Goal: Task Accomplishment & Management: Use online tool/utility

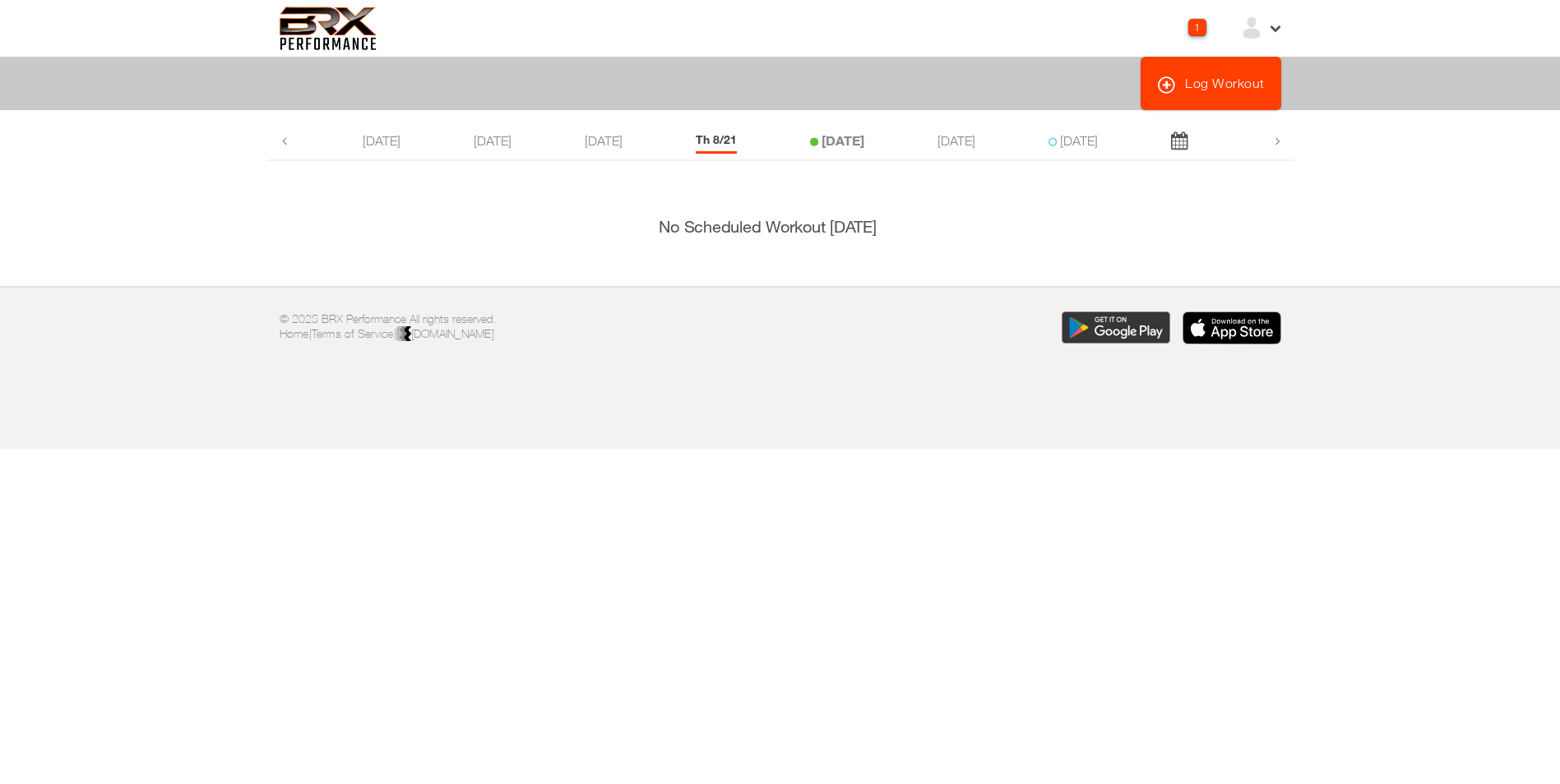
click at [847, 148] on li "[DATE]" at bounding box center [837, 143] width 54 height 21
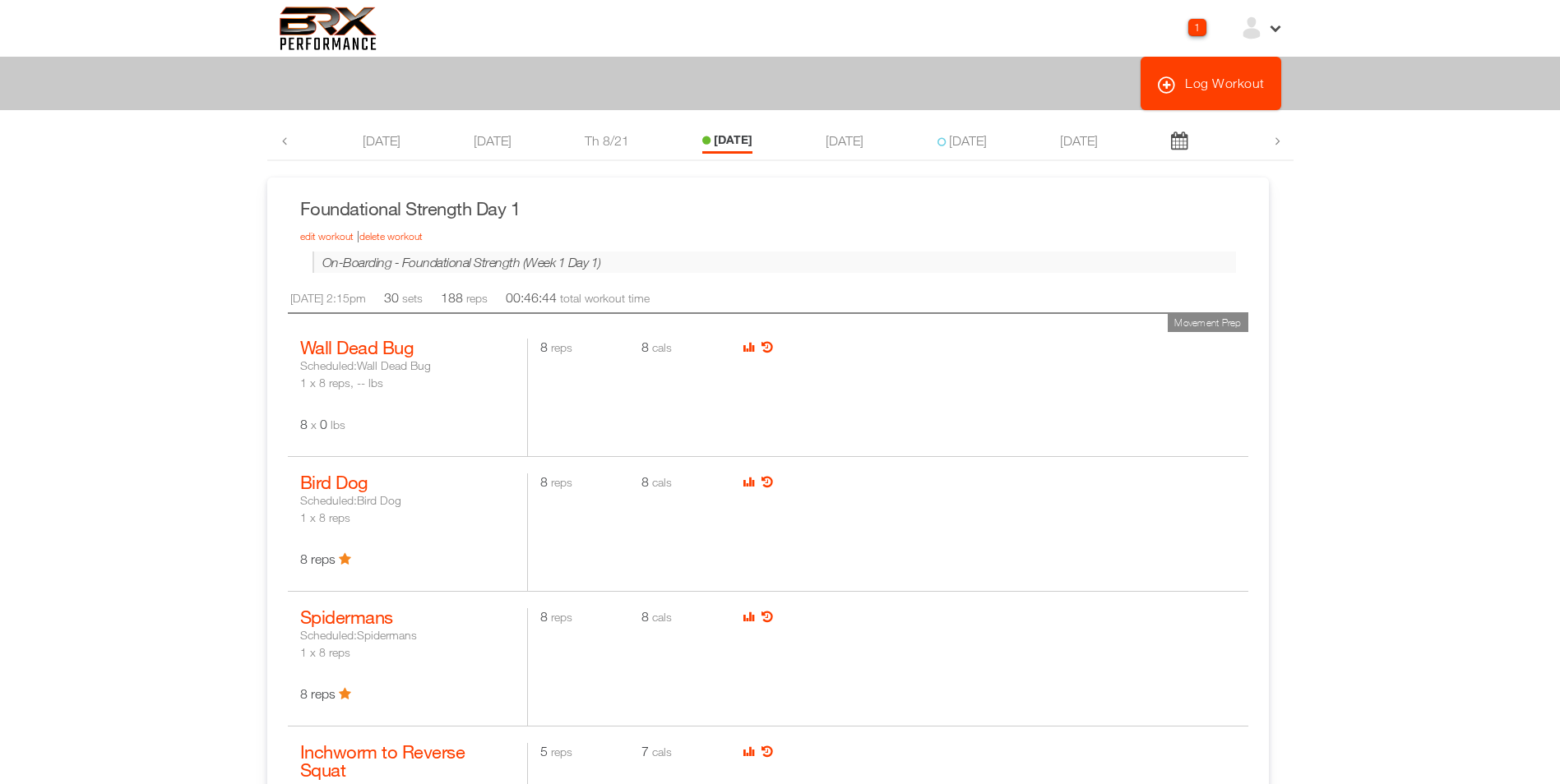
click at [1272, 32] on icon at bounding box center [1274, 27] width 14 height 14
click at [1184, 467] on div "Movement Prep Bird Dog Scheduled: Bird Dog 1 x 8 reps 8 reps 8 reps 8 cals" at bounding box center [768, 523] width 960 height 134
click at [1189, 32] on div "1" at bounding box center [1197, 27] width 18 height 18
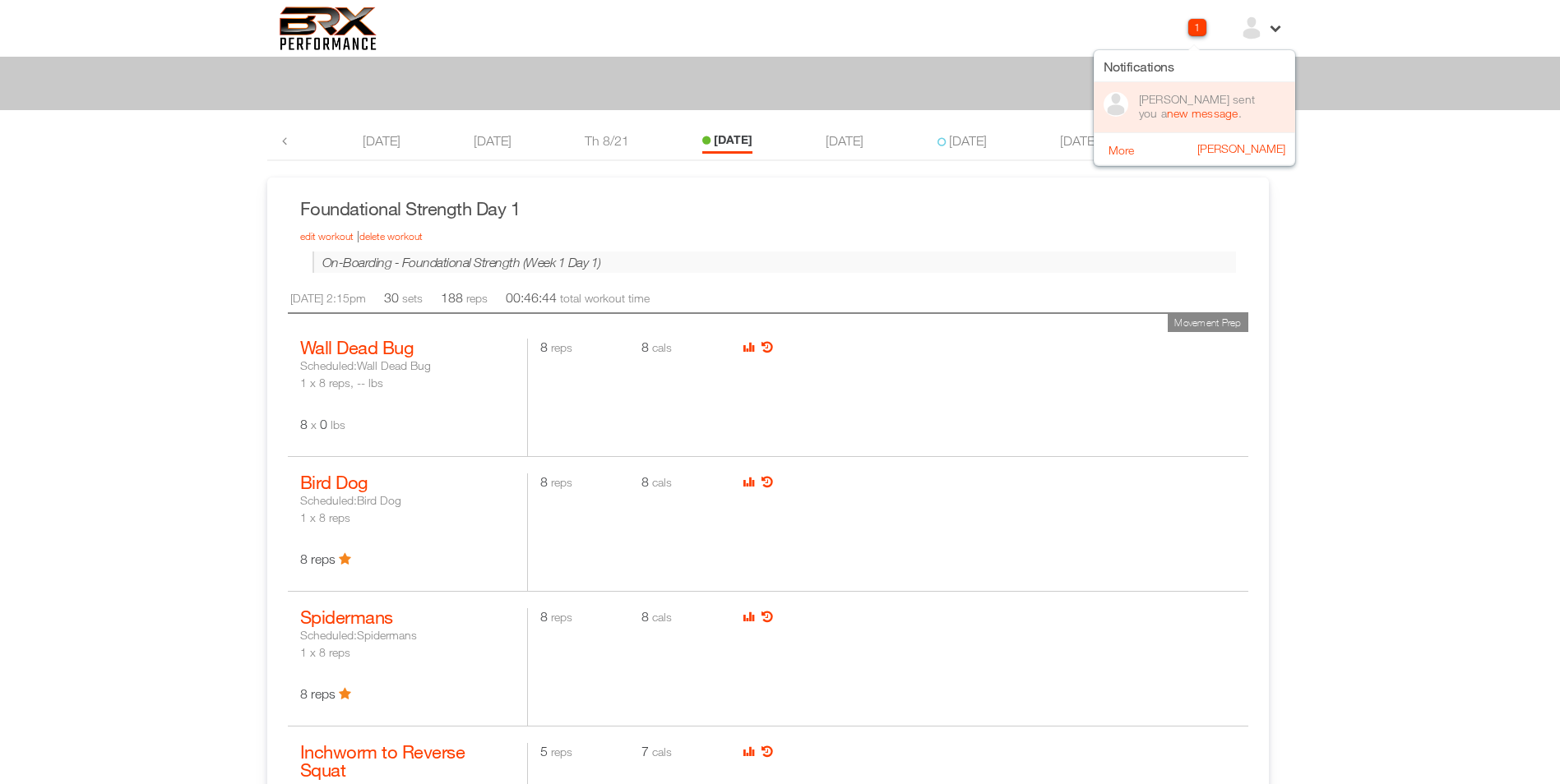
click at [1167, 97] on div "Jordan Van Dyke sent you a new message ." at bounding box center [1208, 106] width 138 height 28
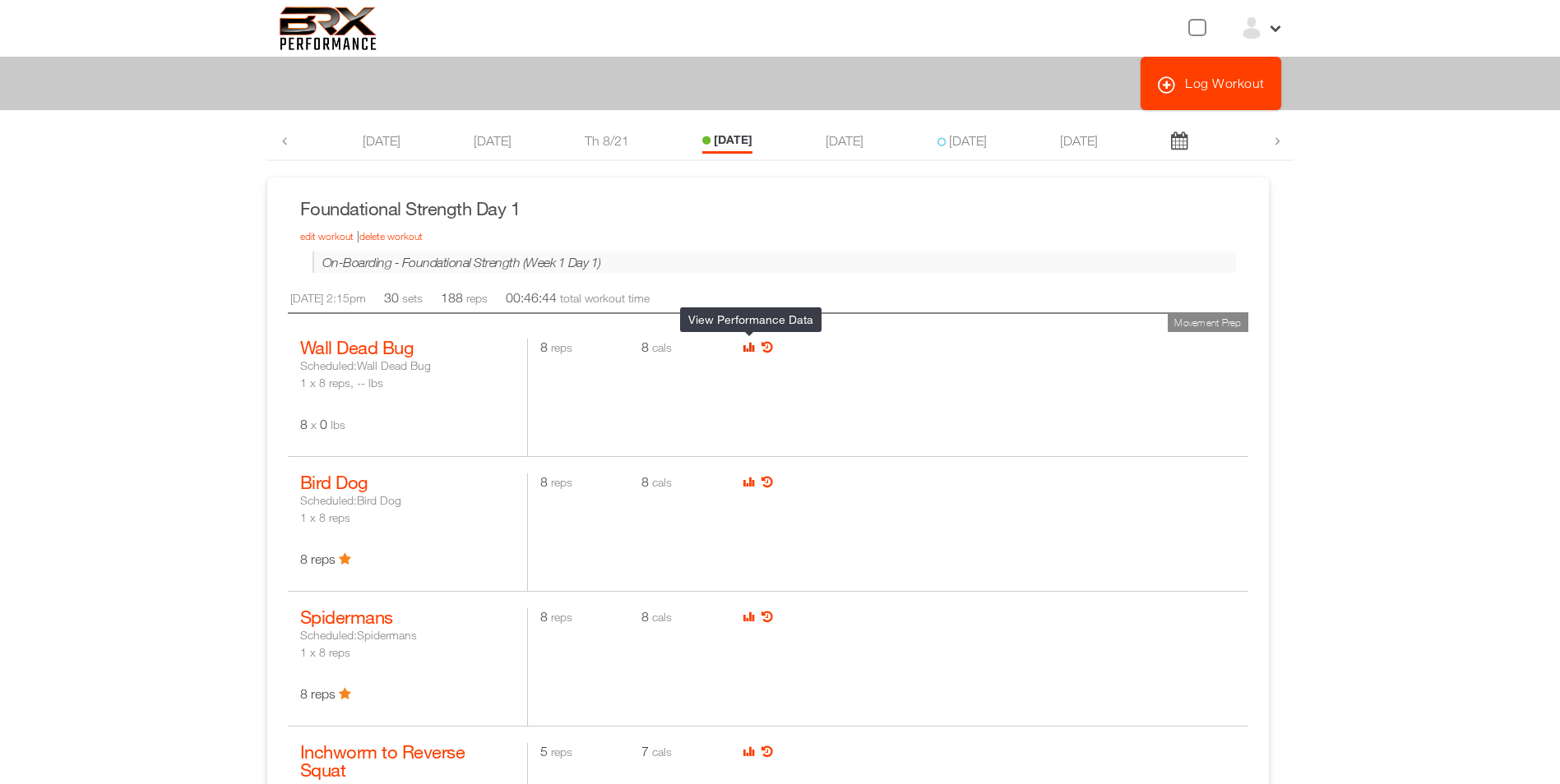
click at [750, 348] on icon at bounding box center [748, 346] width 11 height 13
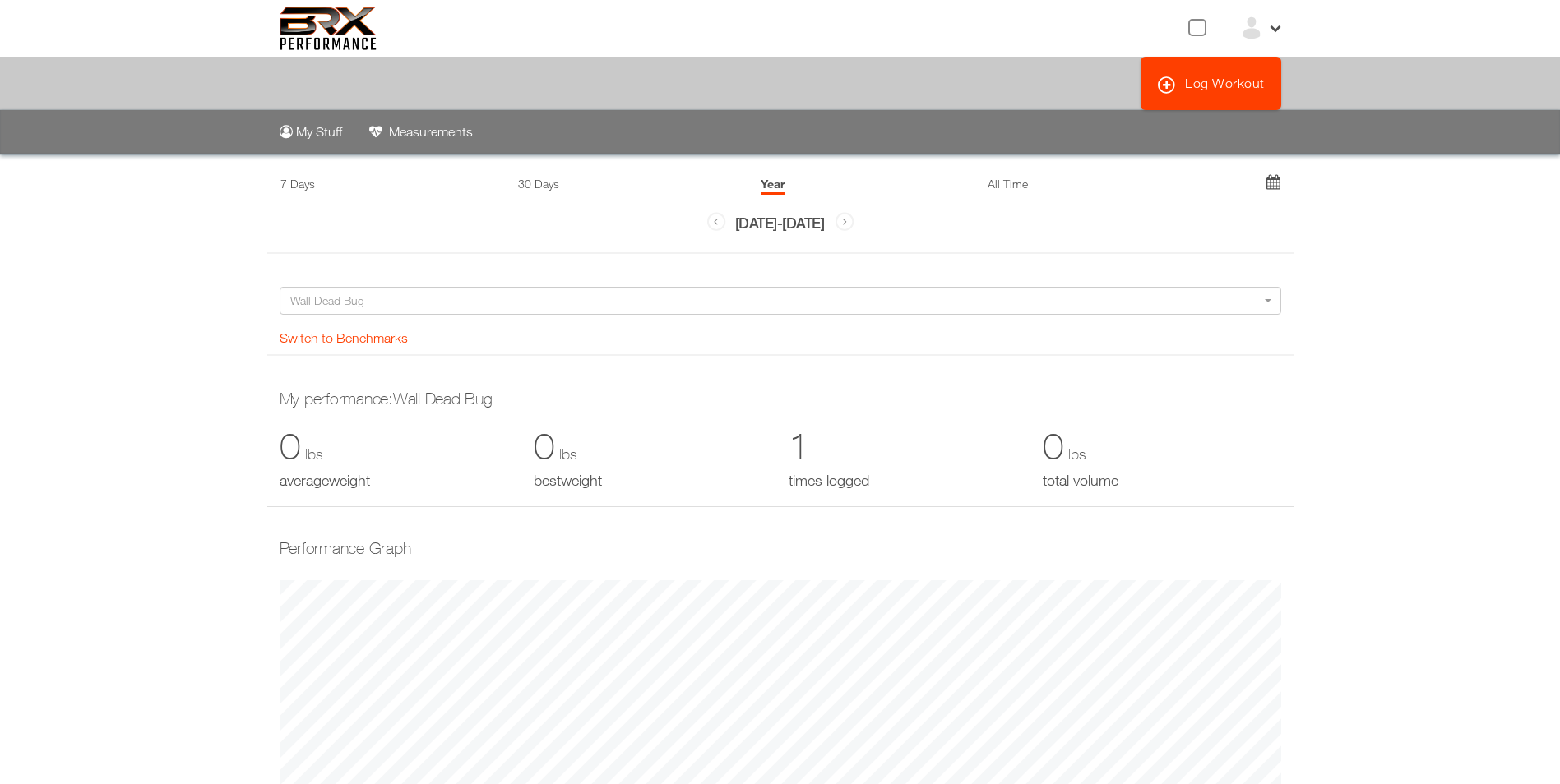
click at [801, 216] on h3 "Aug 22, 2024 - Aug 22, 2025" at bounding box center [780, 229] width 150 height 43
click at [1197, 29] on div at bounding box center [1197, 27] width 18 height 18
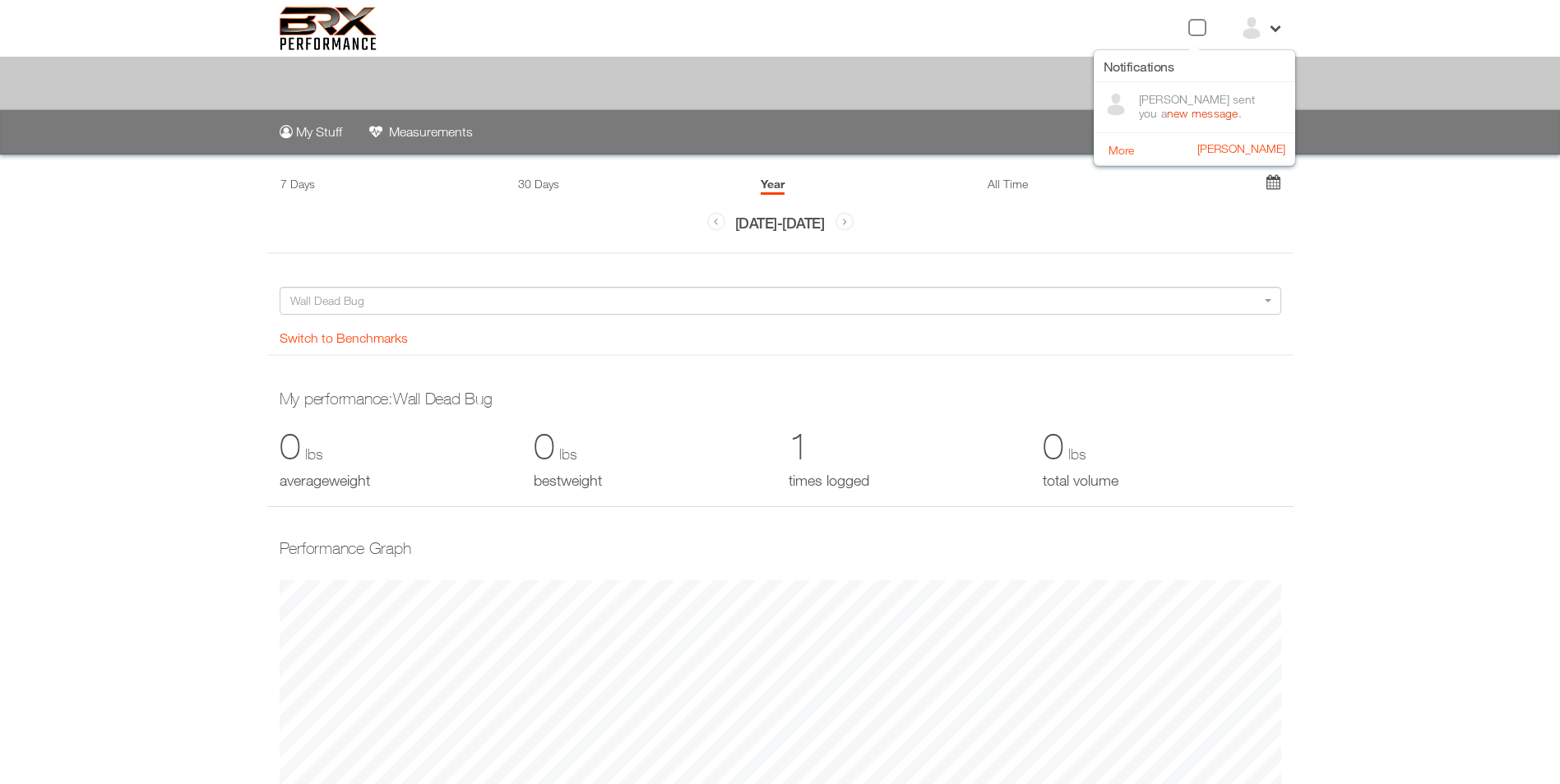
click at [1198, 115] on link "new message" at bounding box center [1202, 113] width 72 height 14
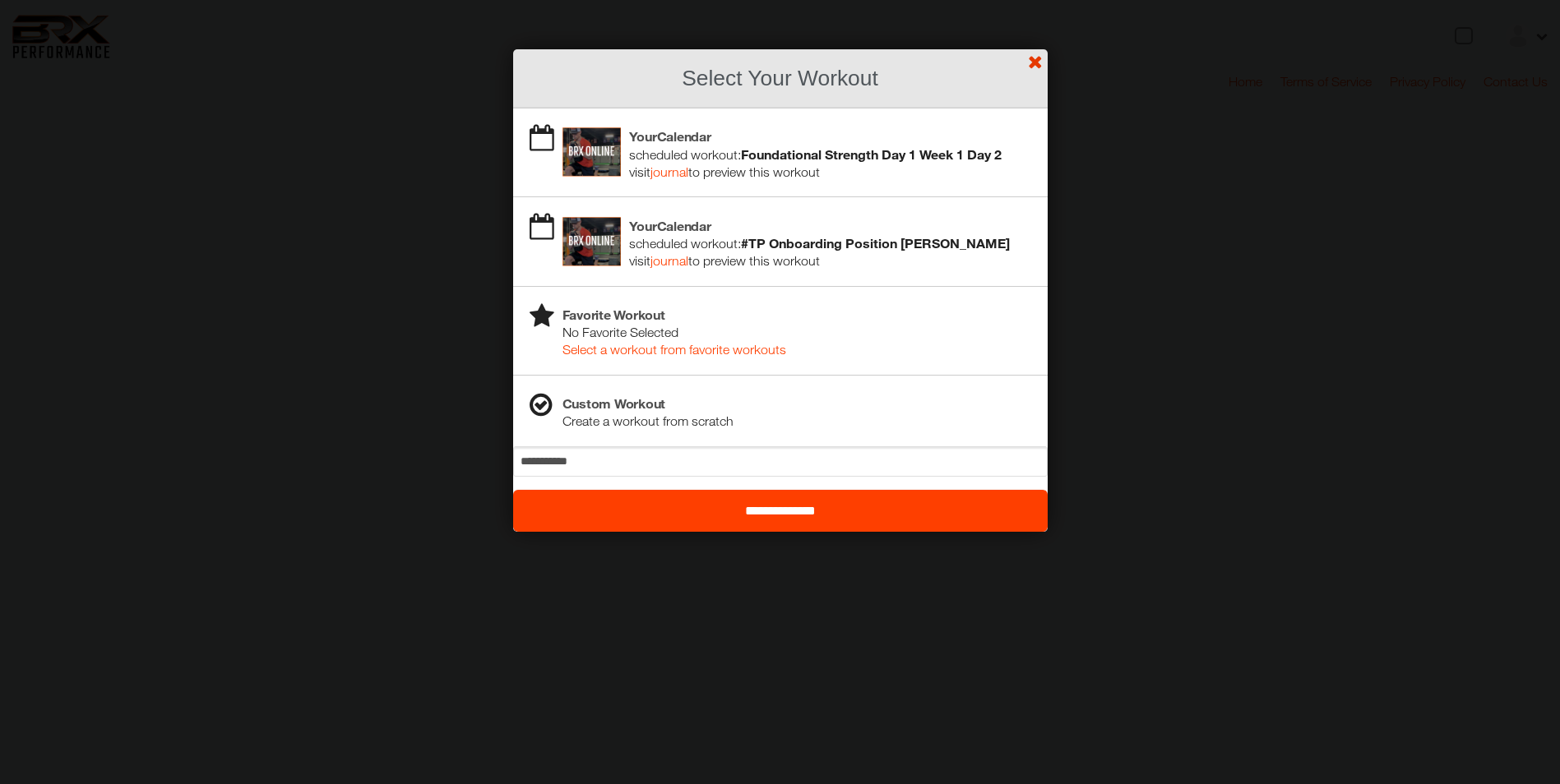
click at [1036, 0] on link "?" at bounding box center [779, -1] width 1561 height 1
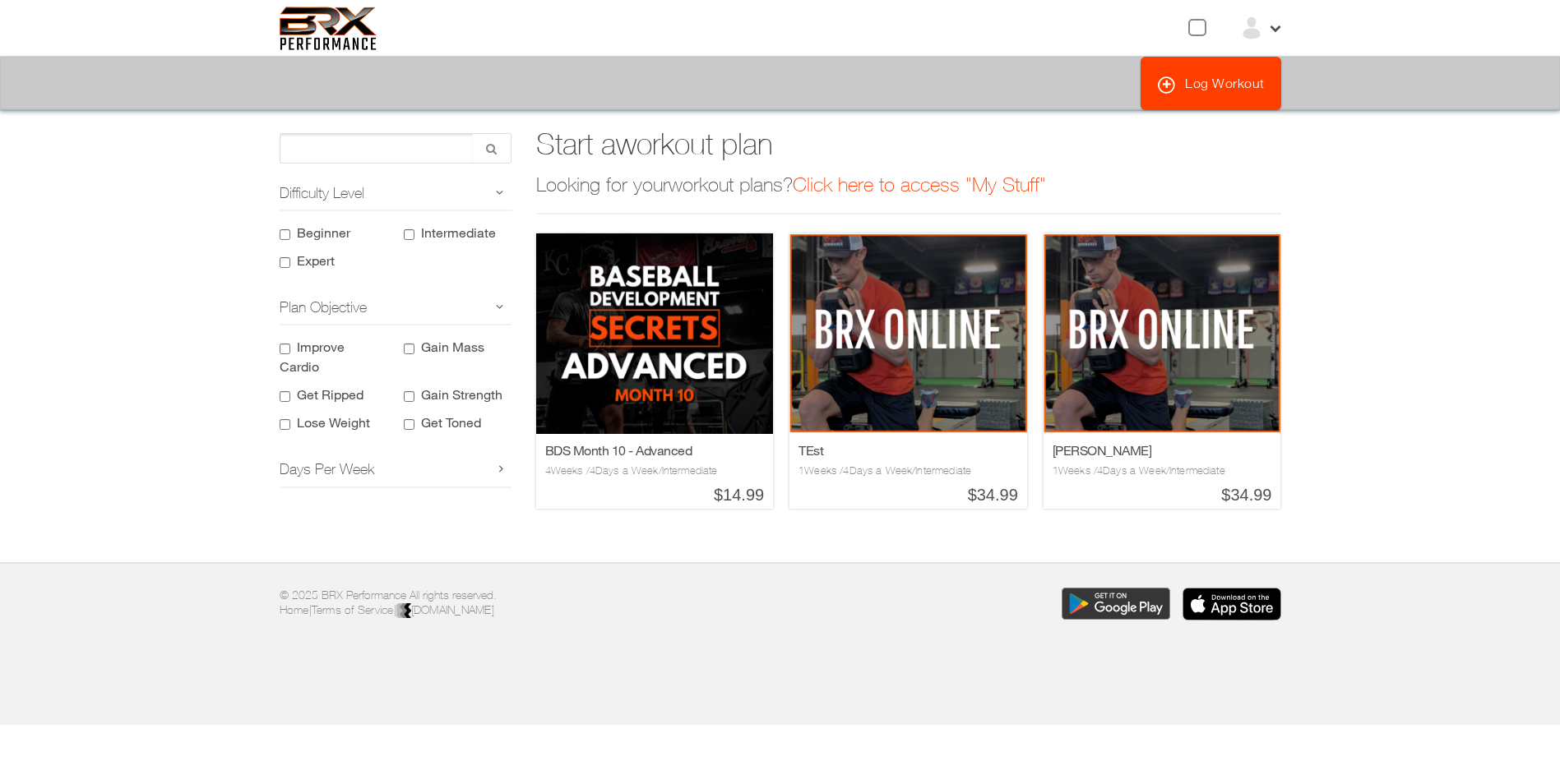
click at [1228, 88] on link "Log Workout" at bounding box center [1210, 83] width 141 height 53
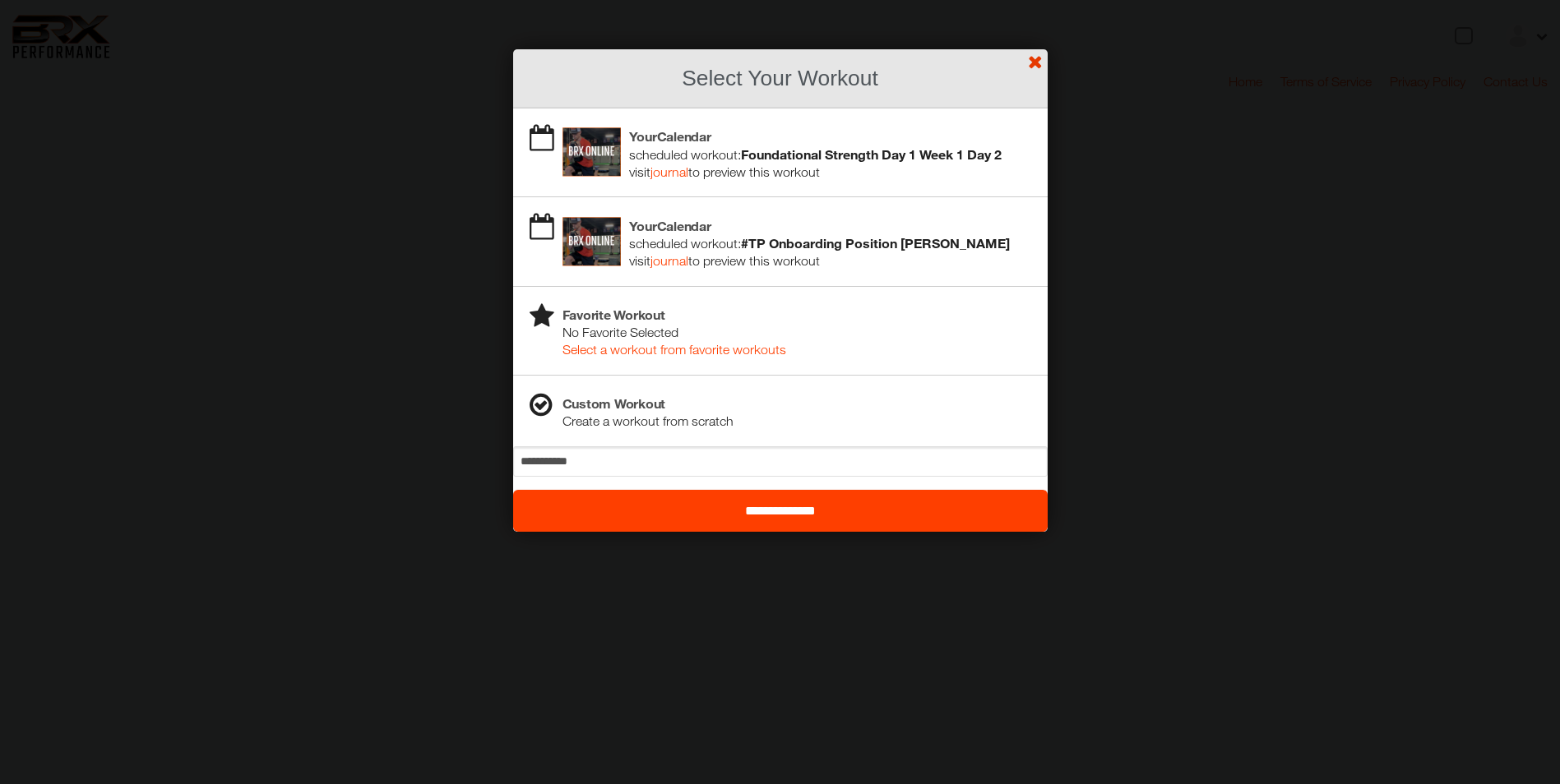
click at [1032, 0] on link "?" at bounding box center [779, -1] width 1561 height 1
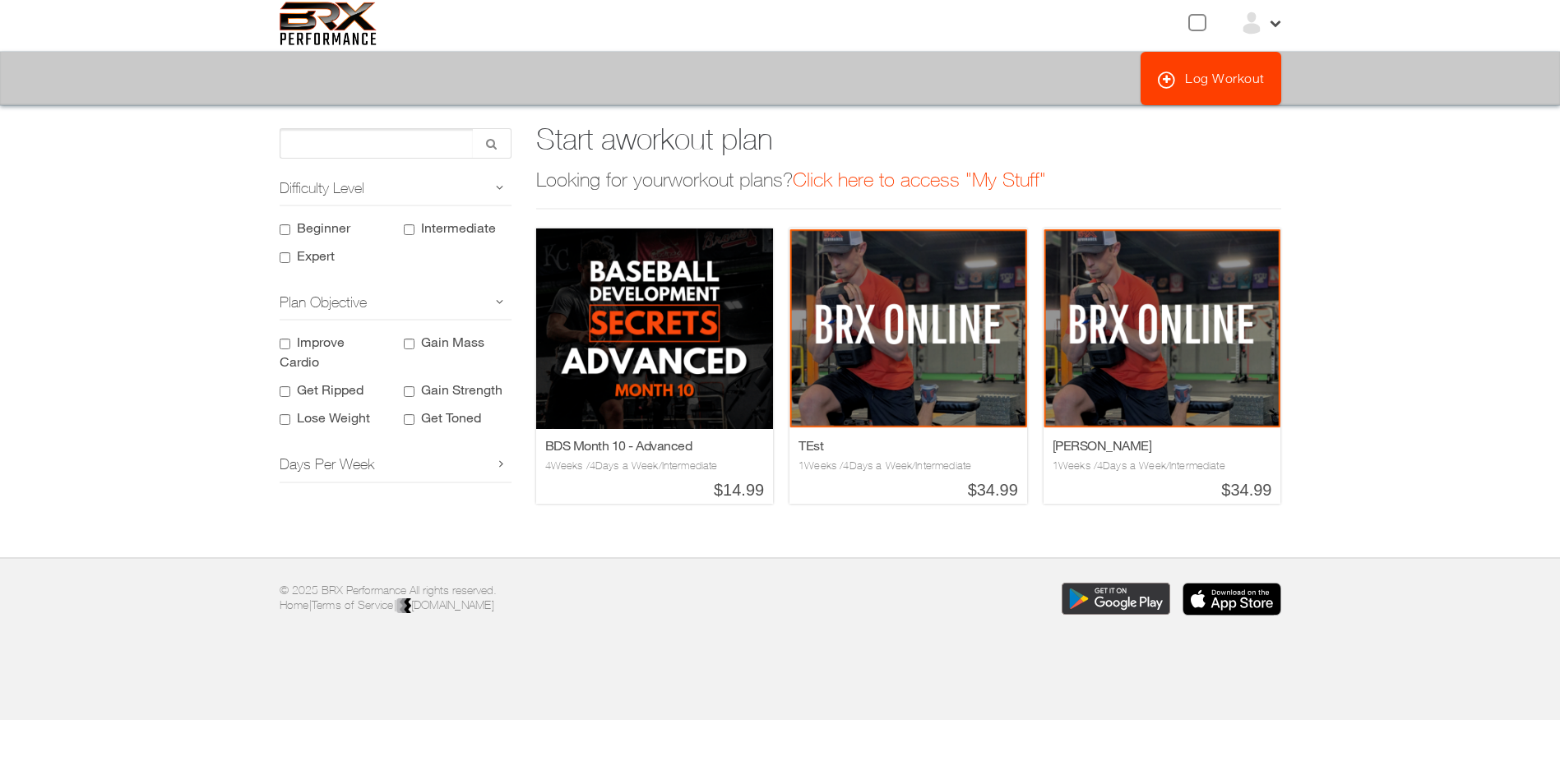
scroll to position [6, 0]
